Goal: Task Accomplishment & Management: Complete application form

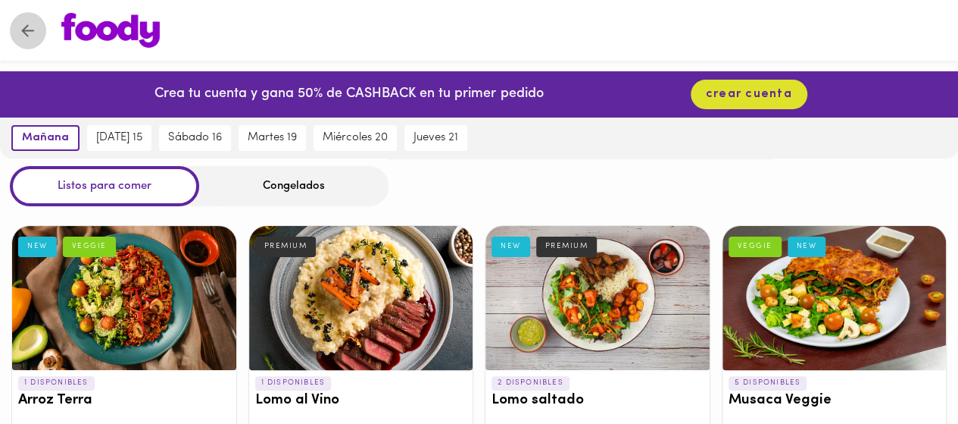
click at [21, 32] on icon "Volver" at bounding box center [27, 30] width 19 height 19
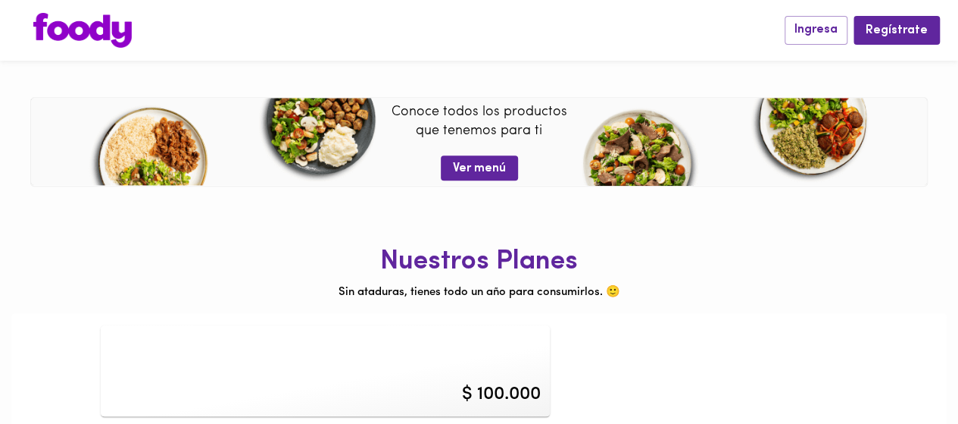
scroll to position [653, 0]
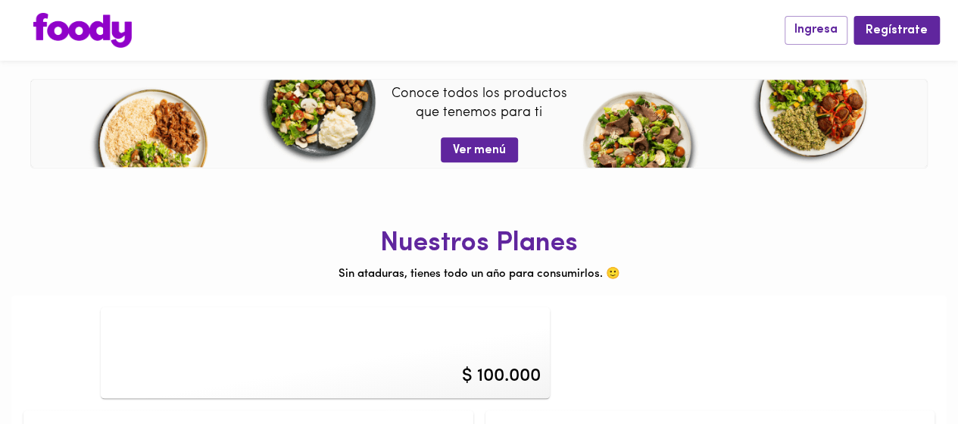
click at [248, 357] on div "$ 100.000" at bounding box center [326, 352] width 450 height 91
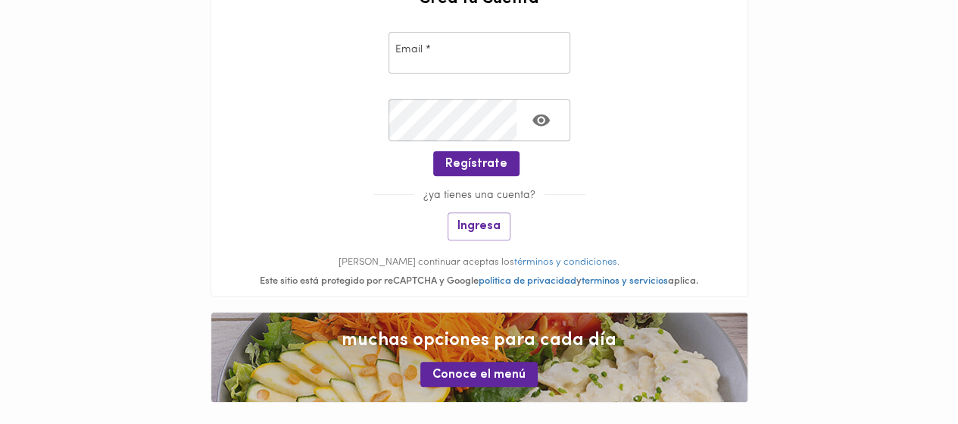
scroll to position [242, 0]
